Goal: Task Accomplishment & Management: Use online tool/utility

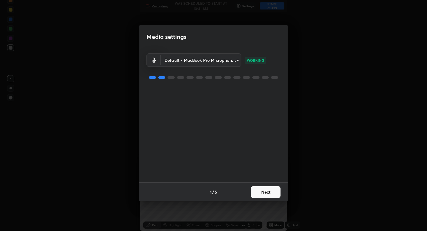
scroll to position [231, 427]
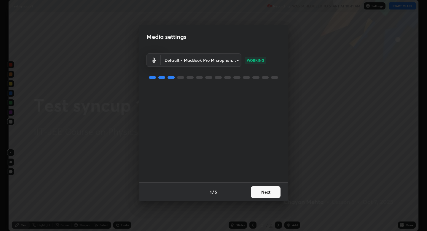
click at [266, 137] on button "Next" at bounding box center [266, 192] width 30 height 12
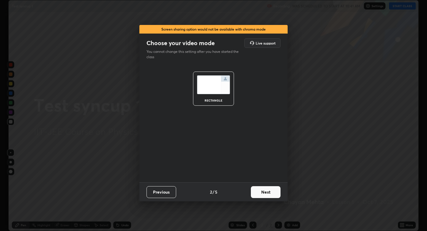
click at [267, 137] on button "Next" at bounding box center [266, 192] width 30 height 12
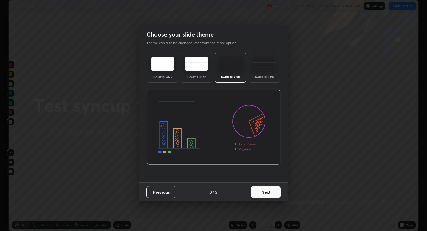
click at [267, 137] on button "Next" at bounding box center [266, 192] width 30 height 12
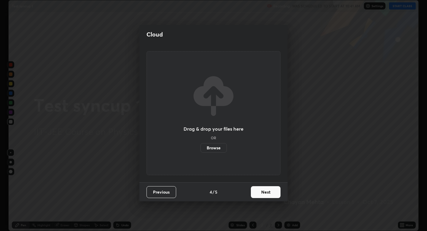
click at [267, 137] on div "Previous 4 / 5 Next" at bounding box center [213, 191] width 148 height 19
click at [211, 137] on div "Drag & drop your files here OR Browse" at bounding box center [214, 113] width 60 height 79
click at [211, 123] on div "Drag & drop your files here OR Browse" at bounding box center [214, 113] width 60 height 79
click at [221, 120] on div "Drag & drop your files here OR Browse" at bounding box center [214, 113] width 60 height 79
click at [213, 137] on label "Browse" at bounding box center [214, 147] width 26 height 9
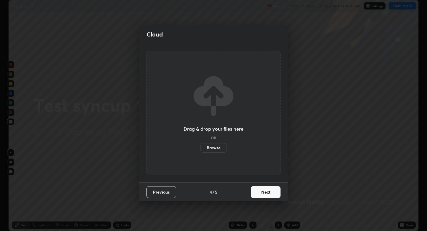
click at [201, 137] on input "Browse" at bounding box center [201, 147] width 0 height 9
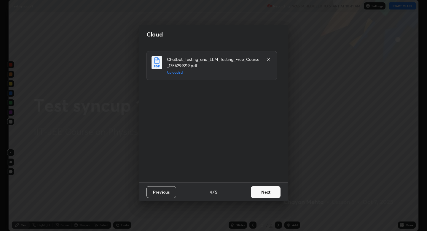
click at [264, 137] on button "Next" at bounding box center [266, 192] width 30 height 12
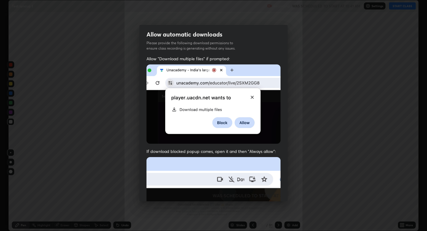
scroll to position [120, 0]
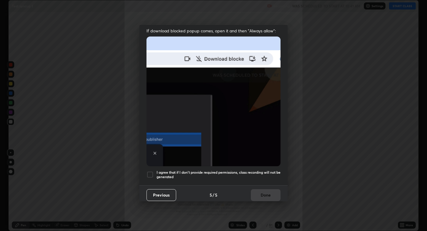
click at [152, 137] on div at bounding box center [150, 174] width 7 height 7
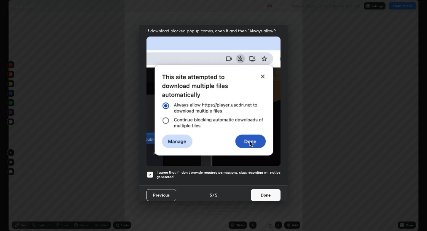
click at [256, 137] on button "Done" at bounding box center [266, 195] width 30 height 12
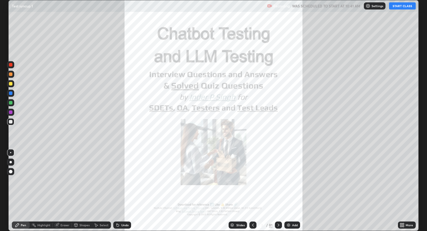
click at [395, 6] on button "START CLASS" at bounding box center [402, 5] width 27 height 7
